Goal: Task Accomplishment & Management: Use online tool/utility

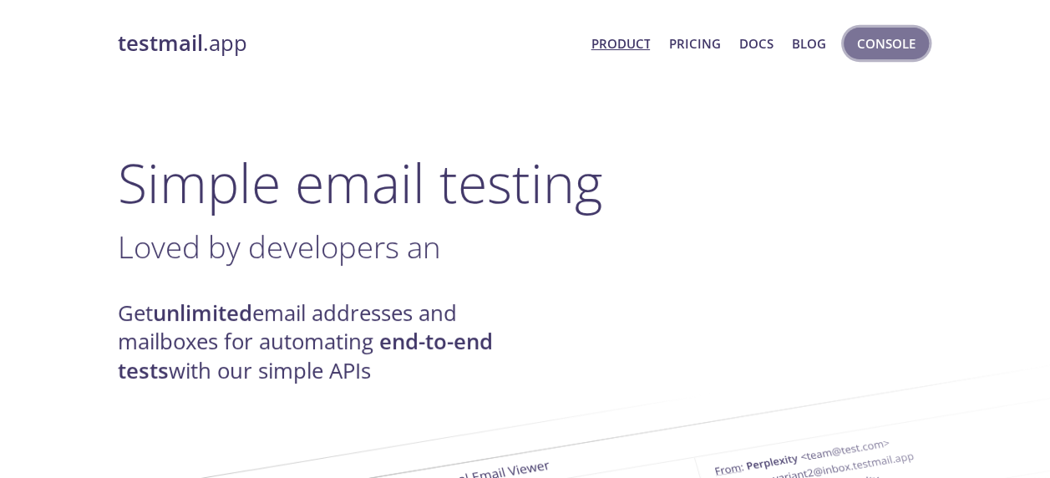
click at [900, 38] on span "Console" at bounding box center [886, 44] width 58 height 22
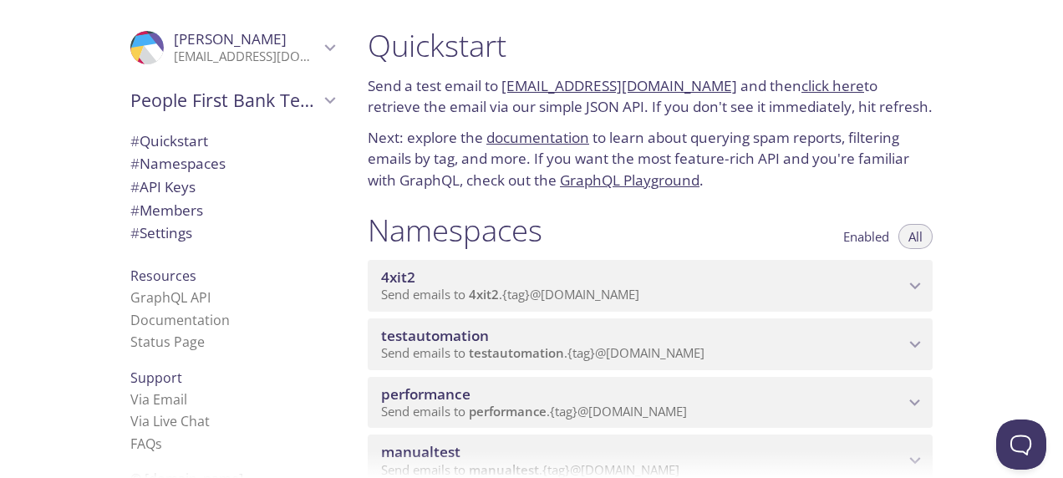
click at [607, 401] on span "performance" at bounding box center [642, 394] width 523 height 18
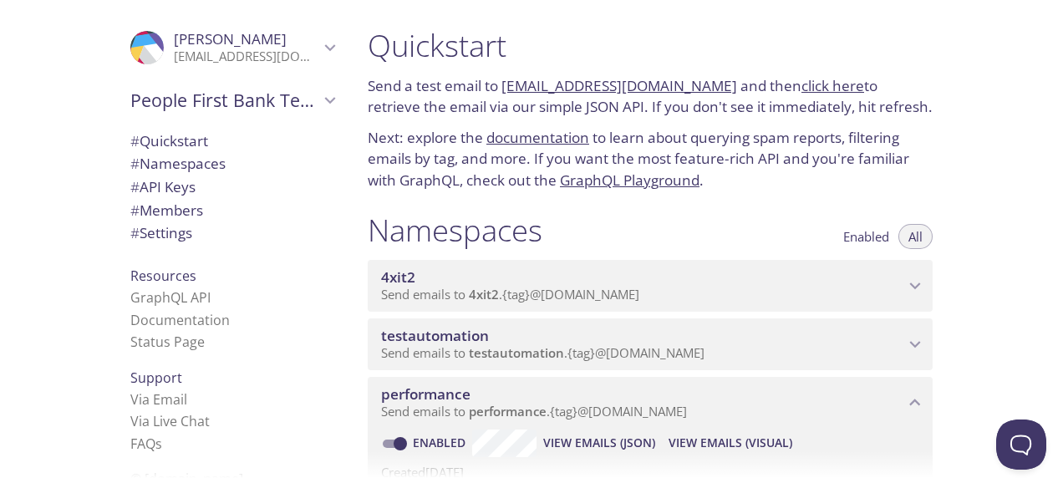
click at [734, 439] on span "View Emails (Visual)" at bounding box center [730, 443] width 124 height 20
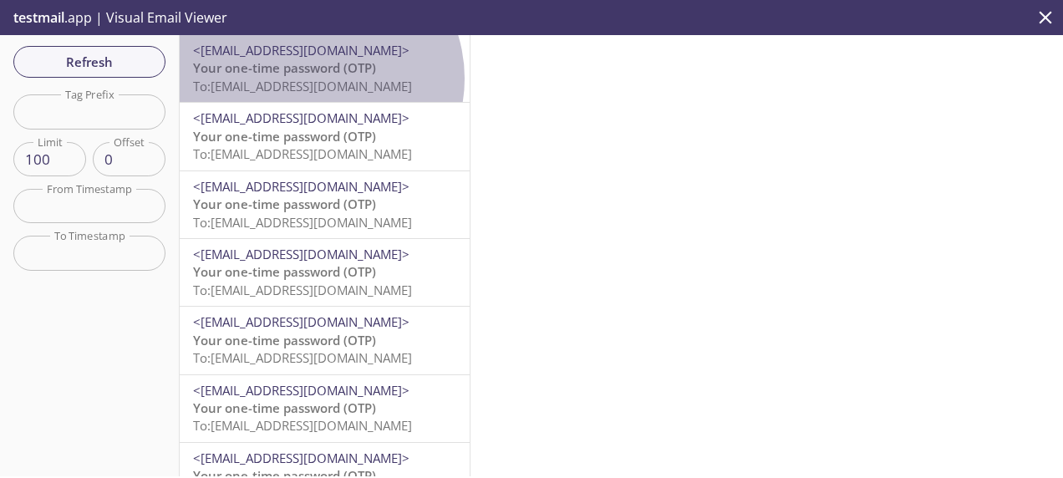
click at [316, 79] on span "To: [EMAIL_ADDRESS][DOMAIN_NAME]" at bounding box center [302, 86] width 219 height 17
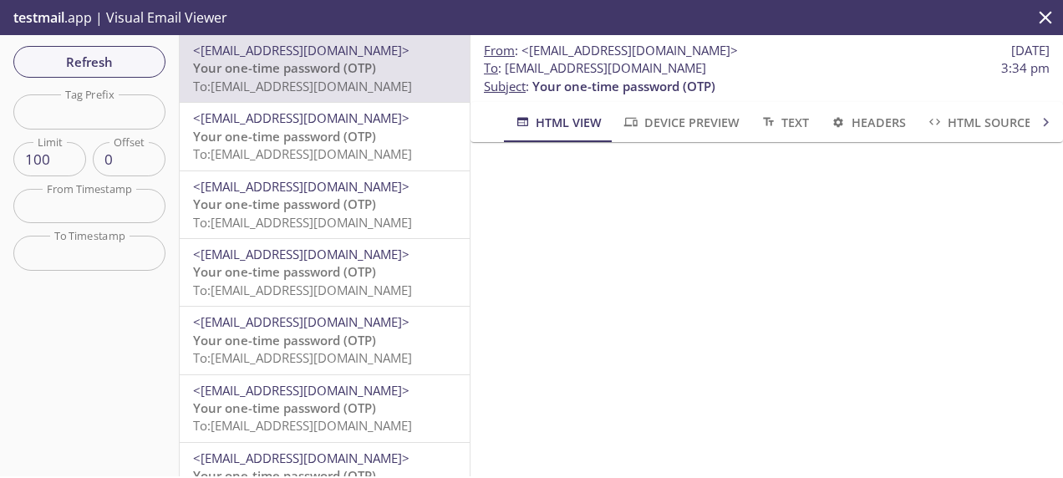
click at [283, 151] on span "To: [EMAIL_ADDRESS][DOMAIN_NAME]" at bounding box center [302, 153] width 219 height 17
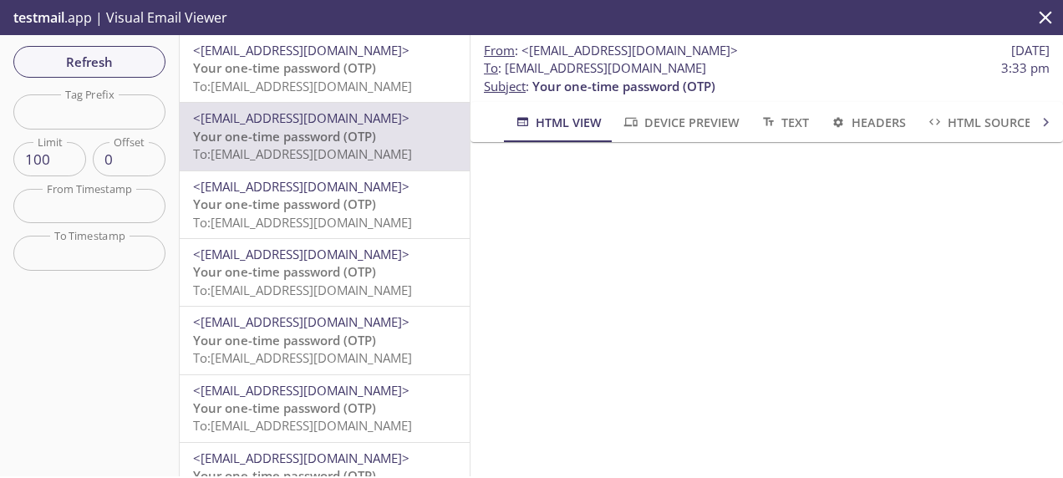
click at [272, 206] on span "Your one-time password (OTP)" at bounding box center [284, 204] width 183 height 17
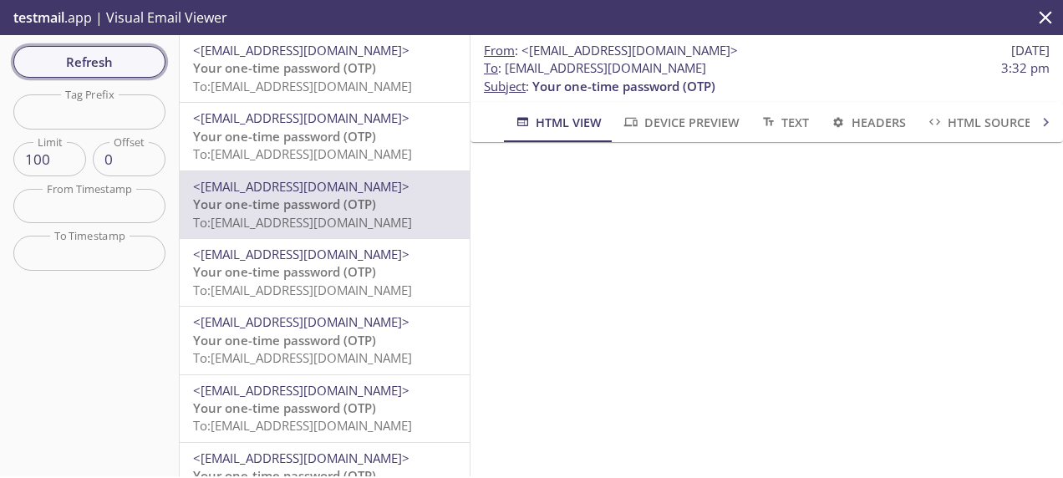
click at [133, 60] on span "Refresh" at bounding box center [89, 62] width 125 height 22
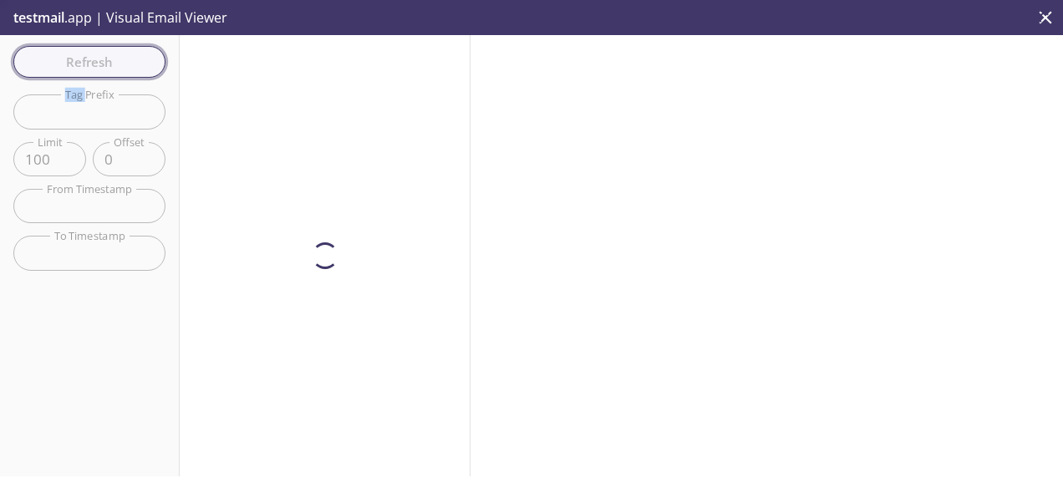
click at [133, 60] on div "Refresh Filters Tag Prefix Tag Prefix Limit 100 Limit Offset 0 Offset From Time…" at bounding box center [90, 255] width 180 height 441
